Goal: Navigation & Orientation: Find specific page/section

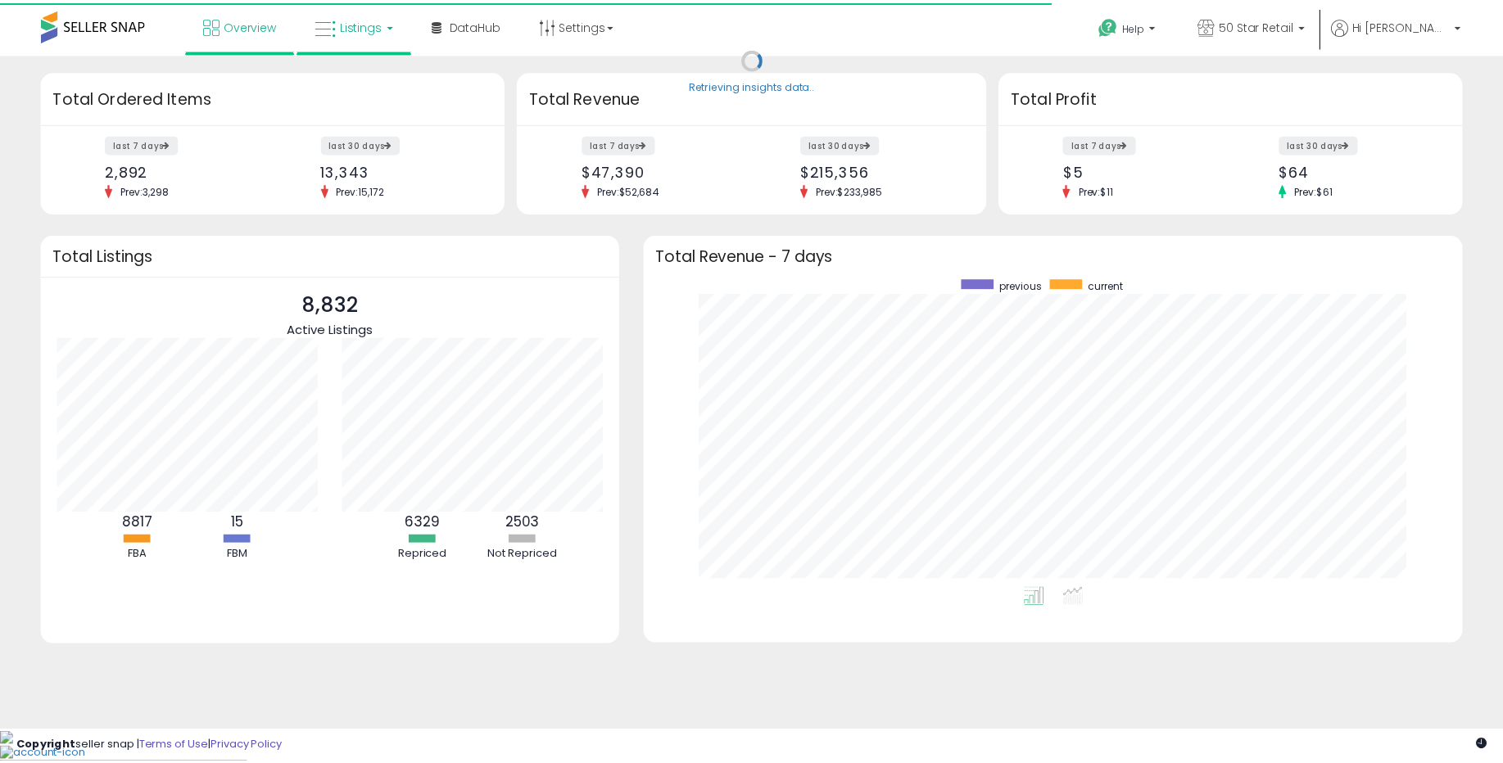
scroll to position [310, 794]
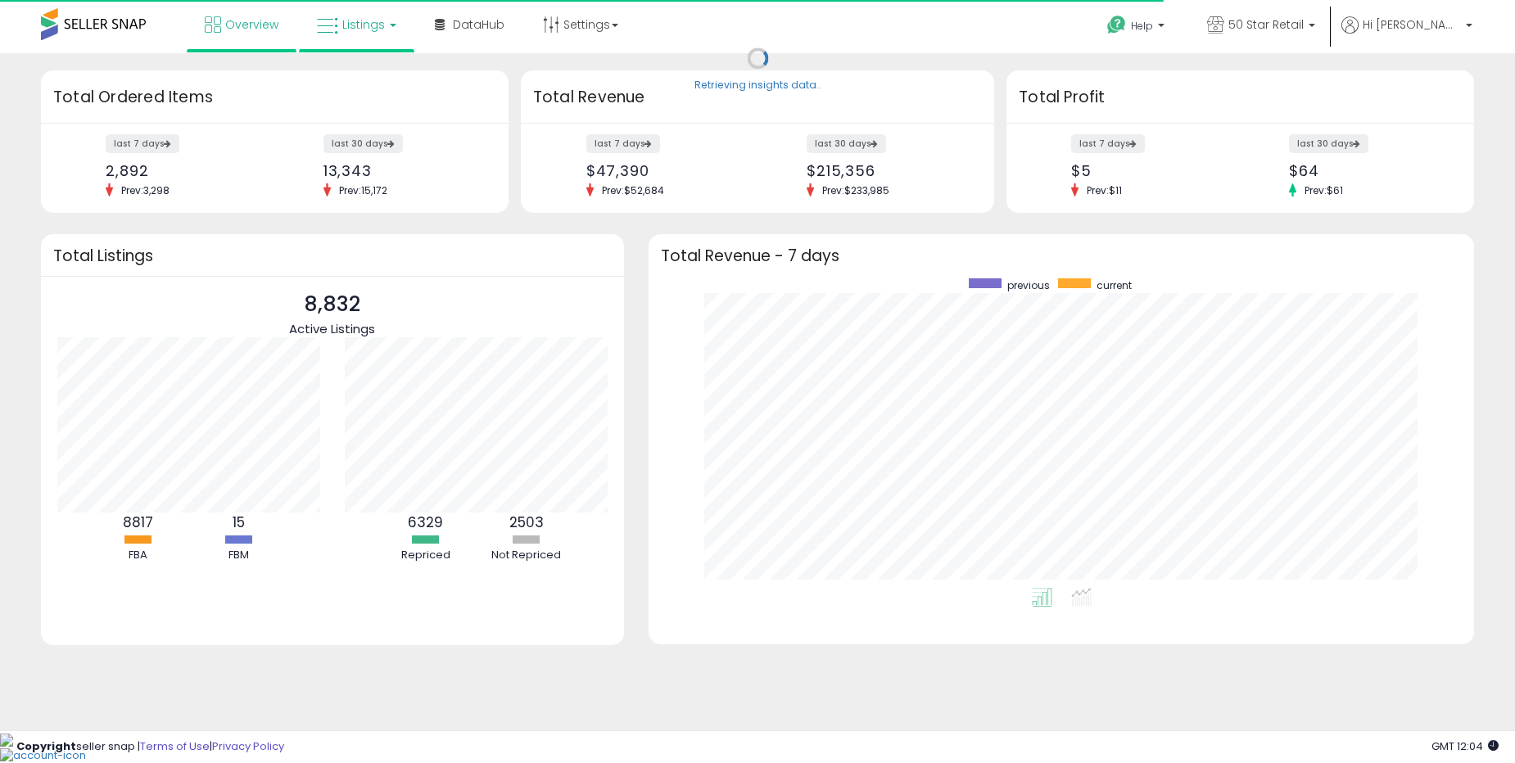
click at [374, 34] on link "Listings" at bounding box center [357, 24] width 104 height 49
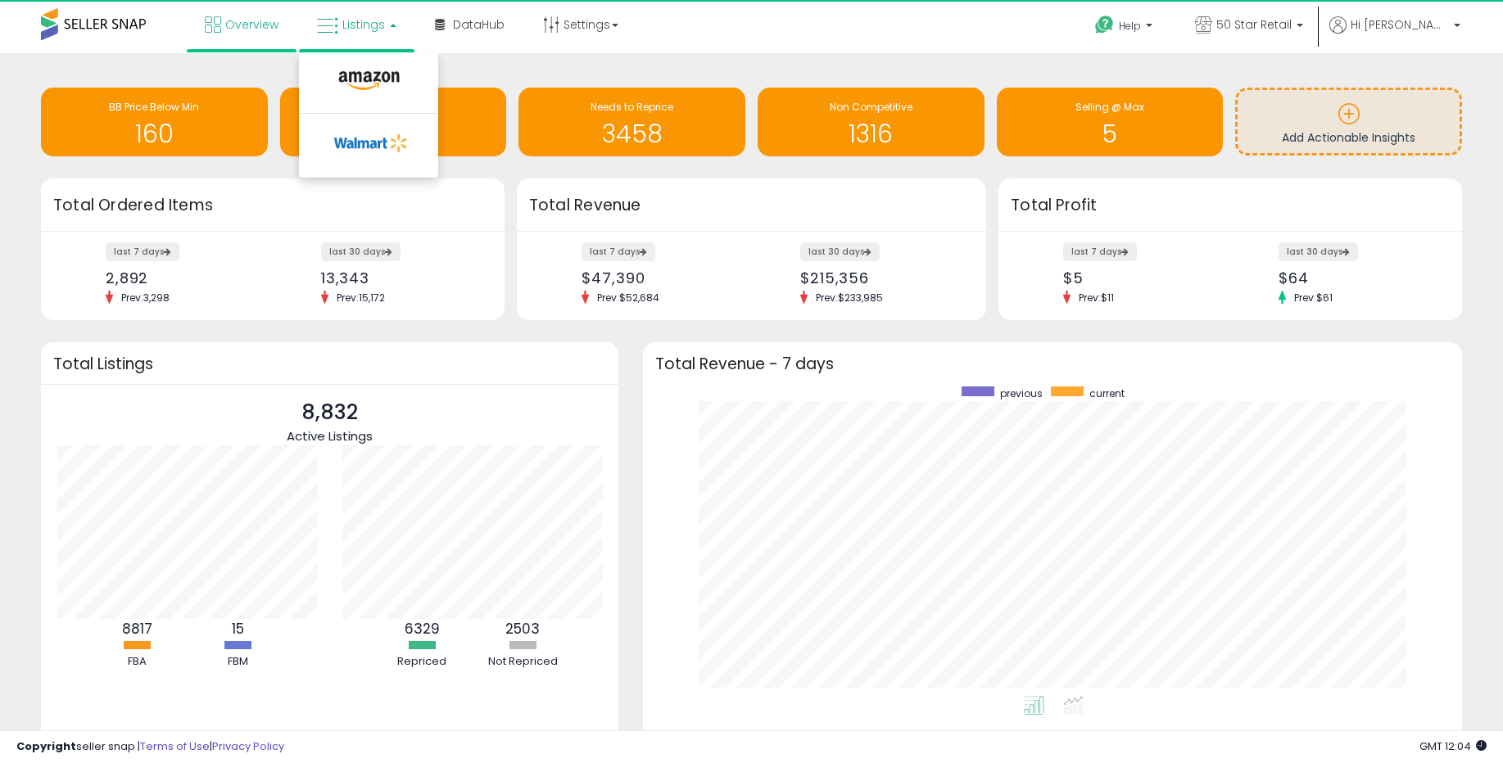
scroll to position [818817, 818340]
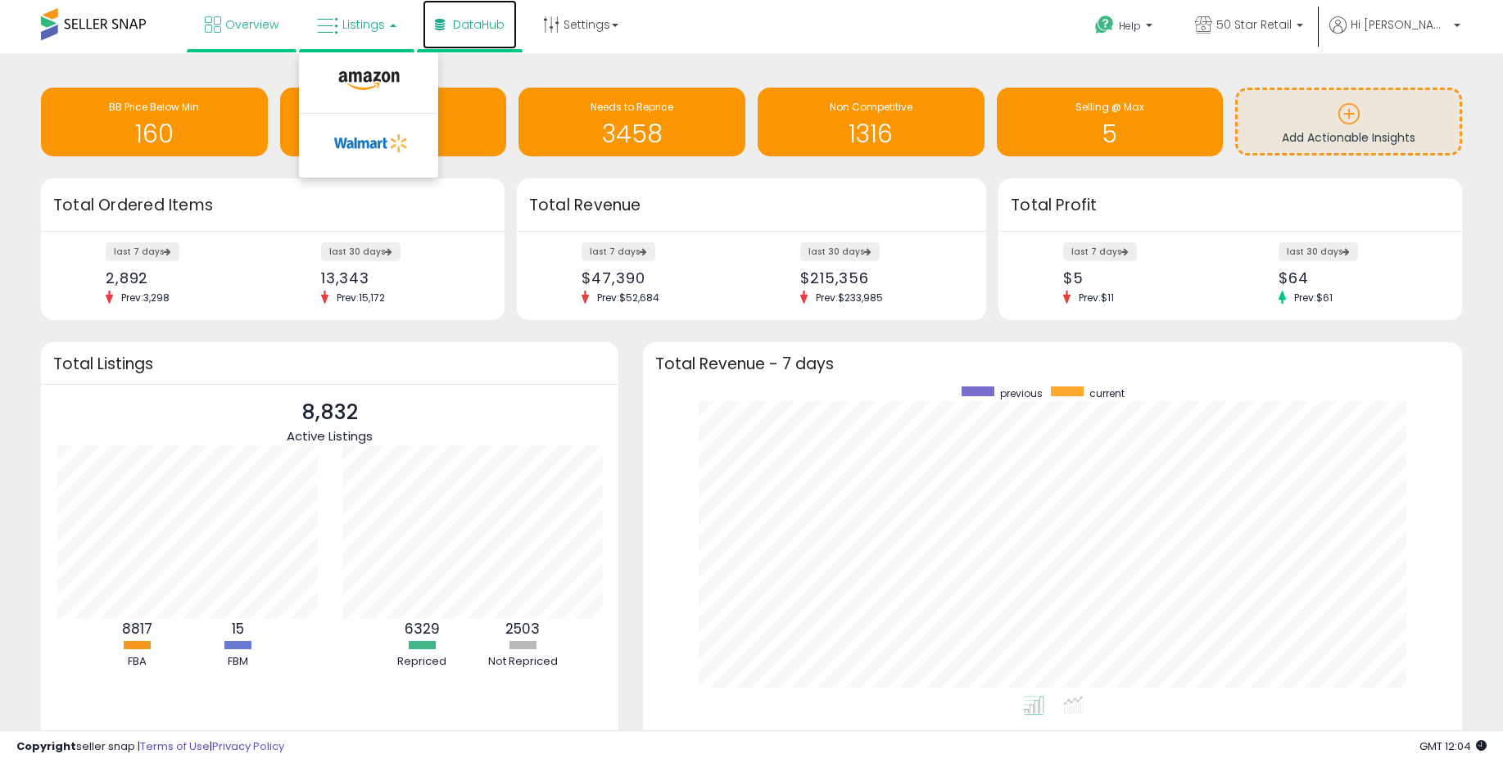
click at [481, 36] on link "DataHub" at bounding box center [470, 24] width 94 height 49
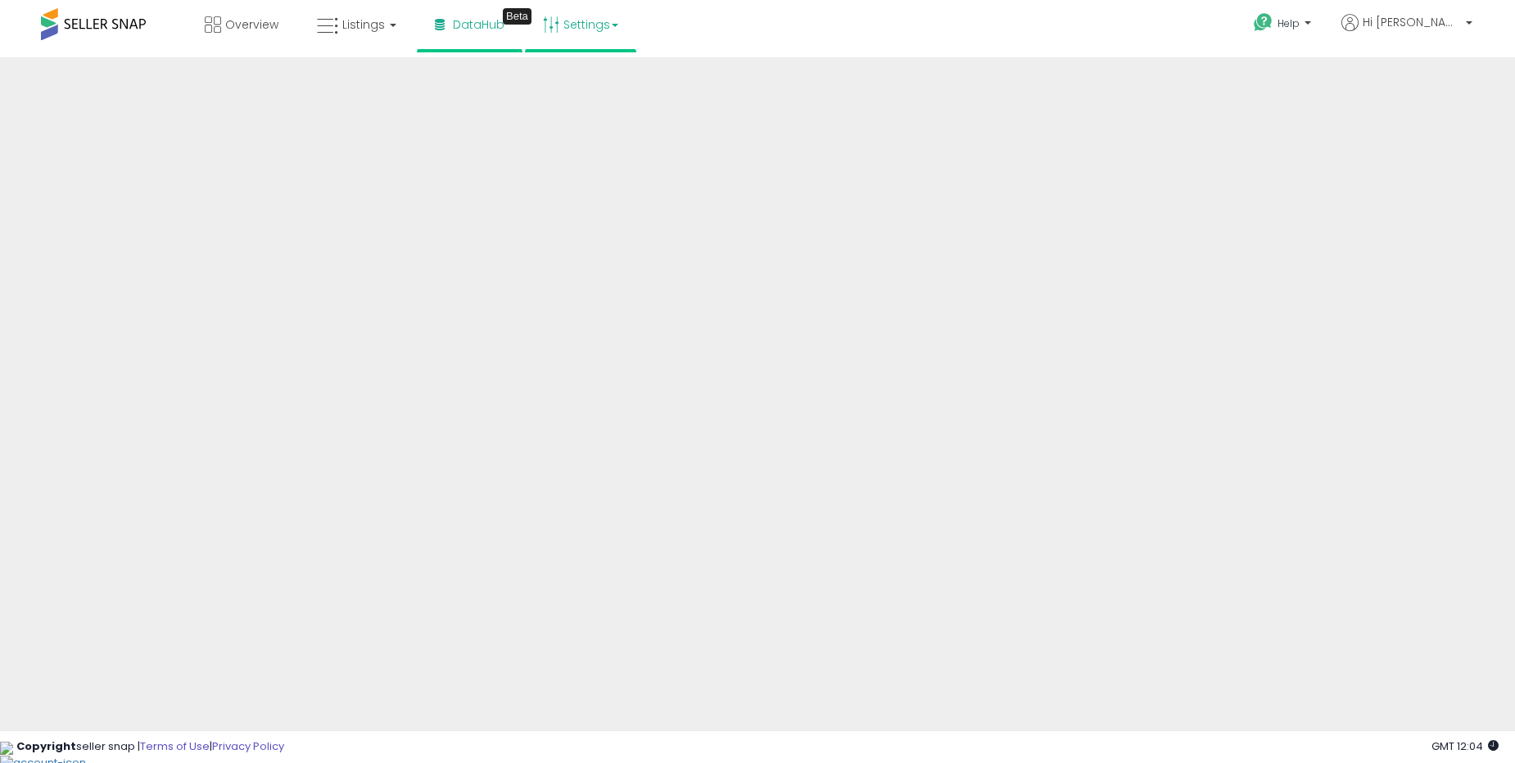
click at [565, 33] on link "Settings" at bounding box center [581, 24] width 100 height 49
click at [488, 32] on span "DataHub" at bounding box center [479, 24] width 52 height 16
click at [17, 8] on div "Overview Listings DataHub Beta" at bounding box center [489, 35] width 1002 height 70
